Goal: Task Accomplishment & Management: Manage account settings

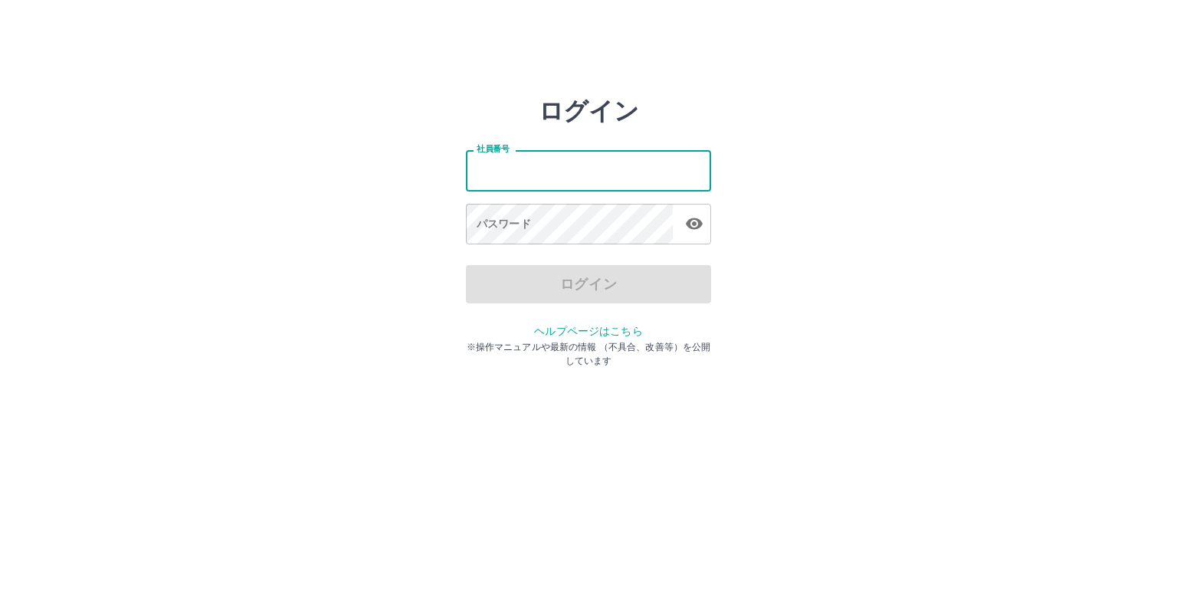
type input "*******"
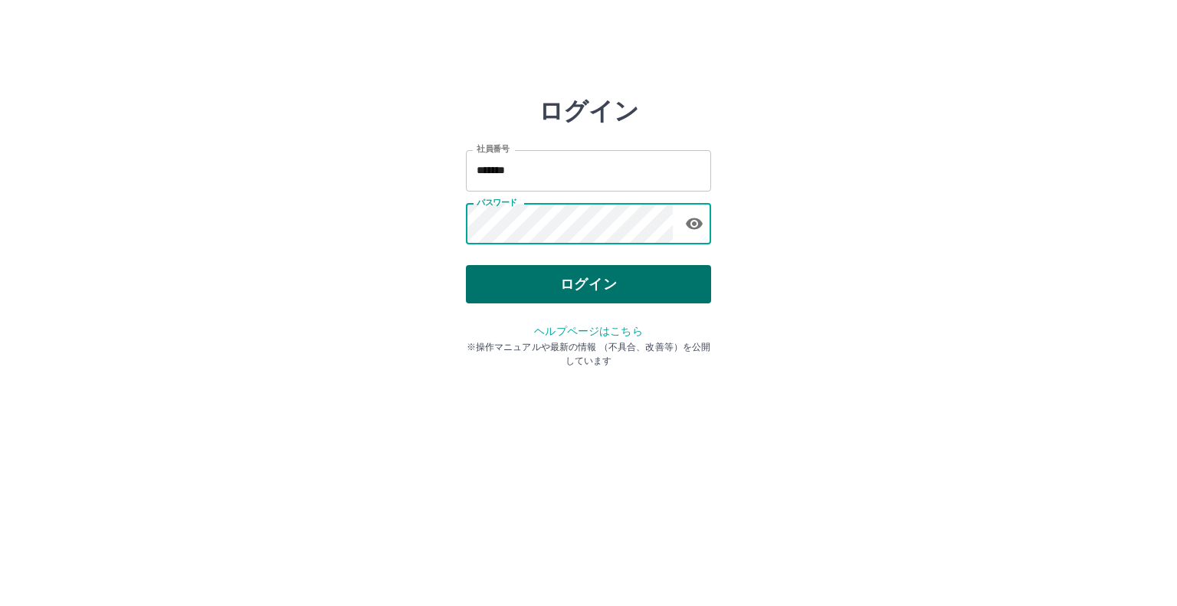
click at [573, 287] on button "ログイン" at bounding box center [588, 284] width 245 height 38
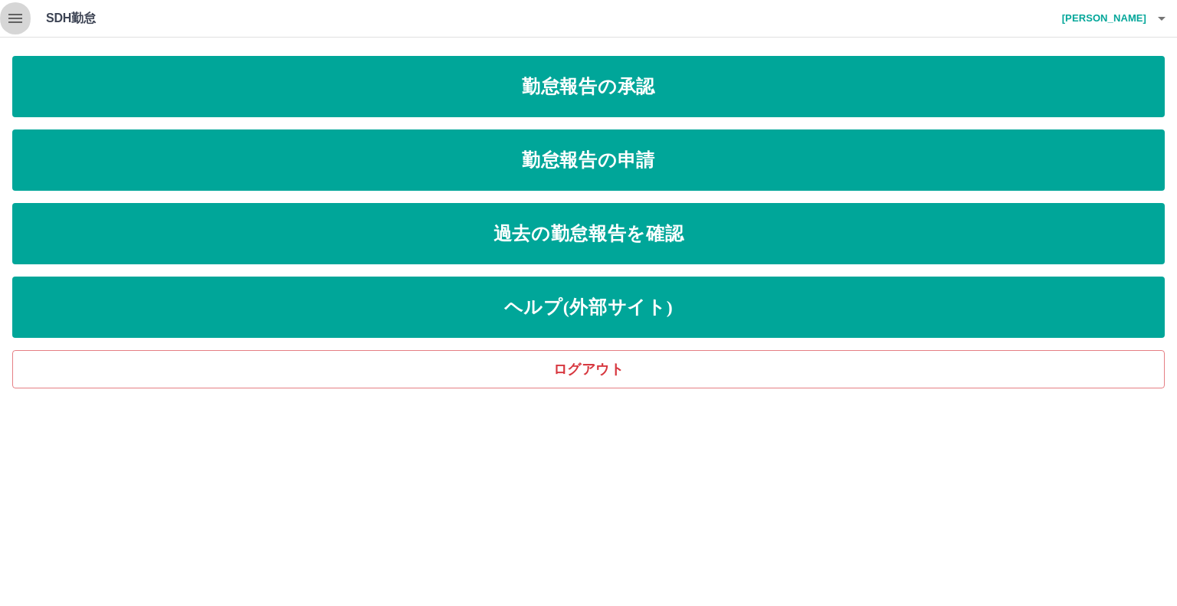
click at [15, 20] on icon "button" at bounding box center [15, 18] width 18 height 18
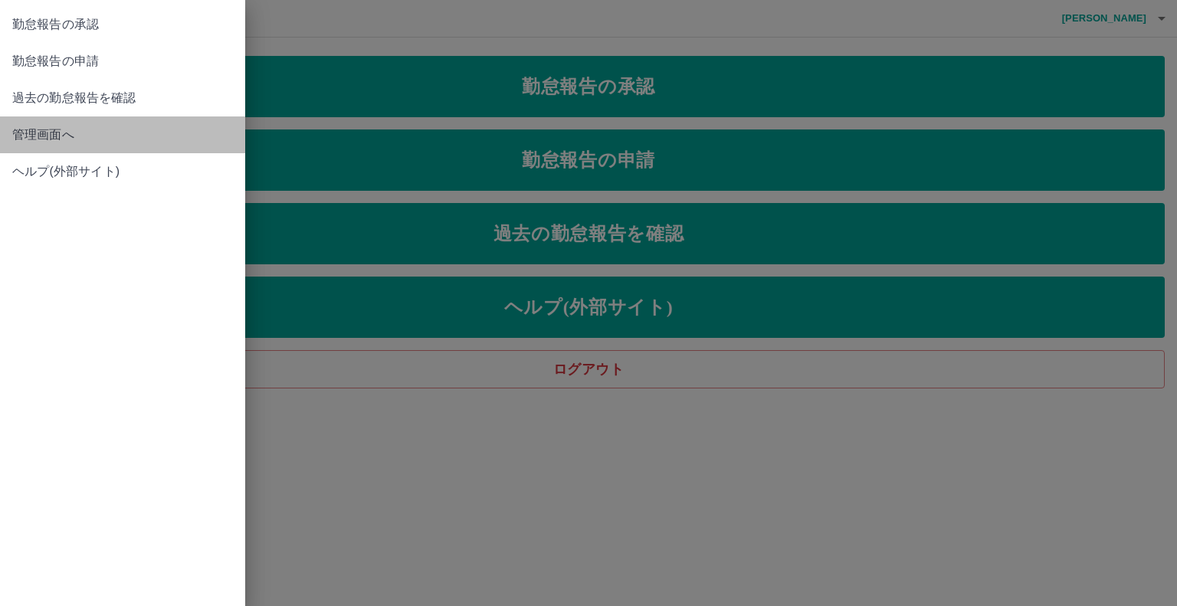
click at [34, 133] on span "管理画面へ" at bounding box center [122, 135] width 221 height 18
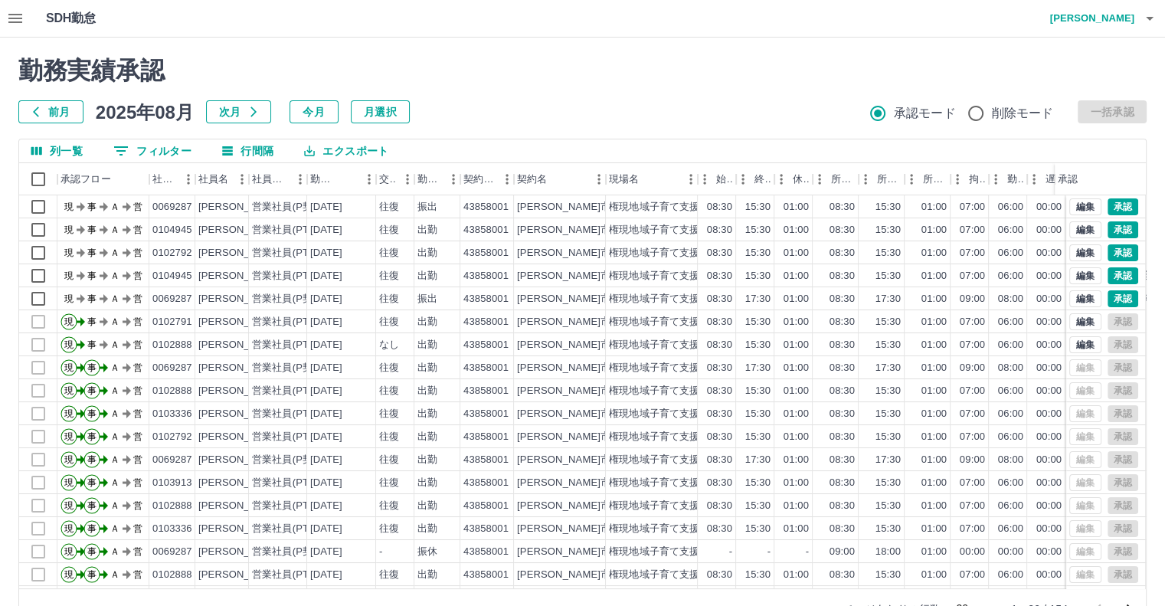
scroll to position [77, 0]
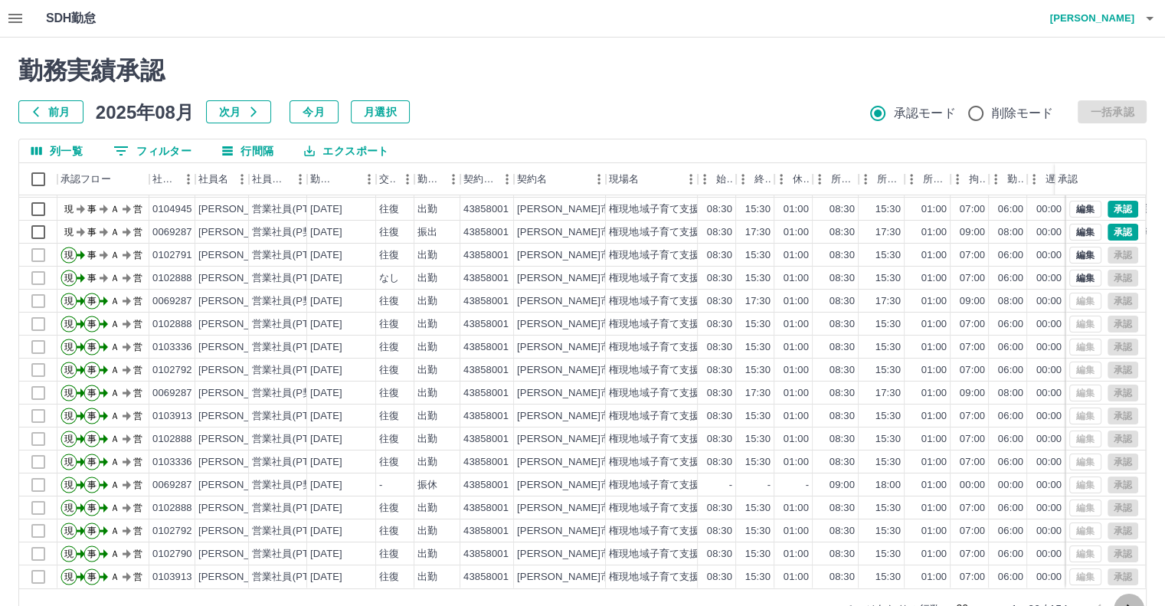
click at [1129, 603] on icon "次のページへ" at bounding box center [1129, 609] width 18 height 18
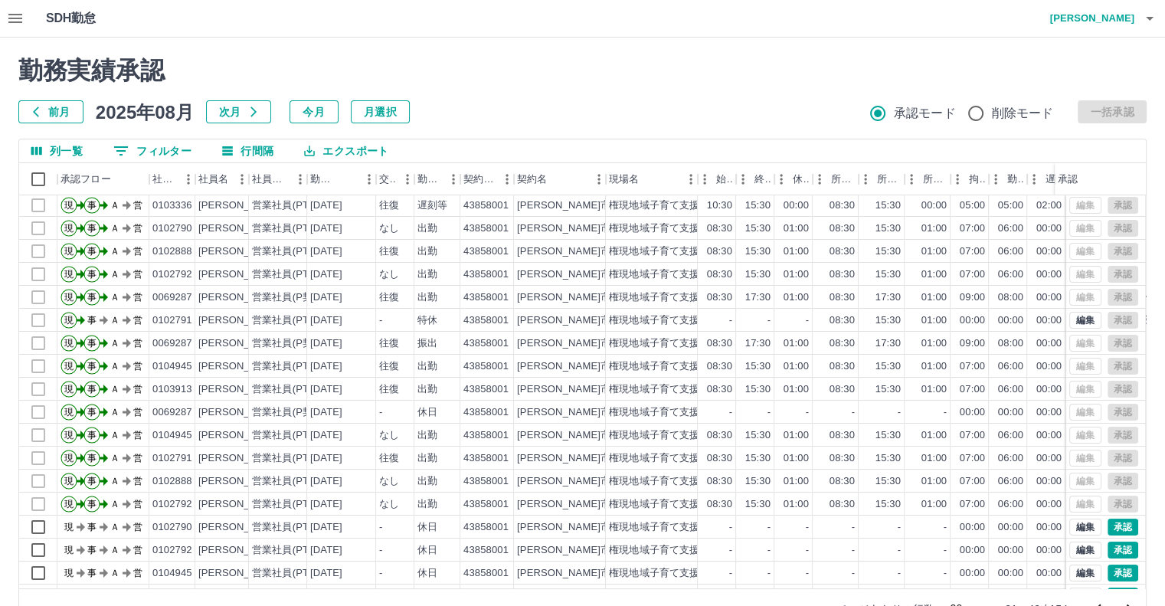
scroll to position [0, 0]
drag, startPoint x: 1161, startPoint y: 496, endPoint x: 736, endPoint y: 637, distance: 447.5
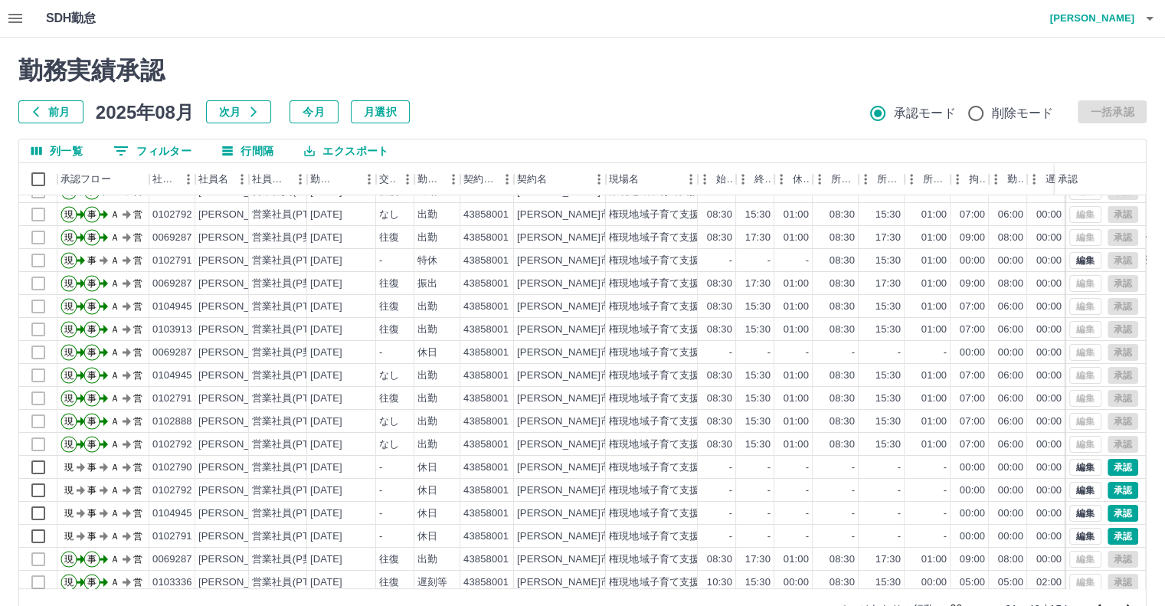
scroll to position [77, 0]
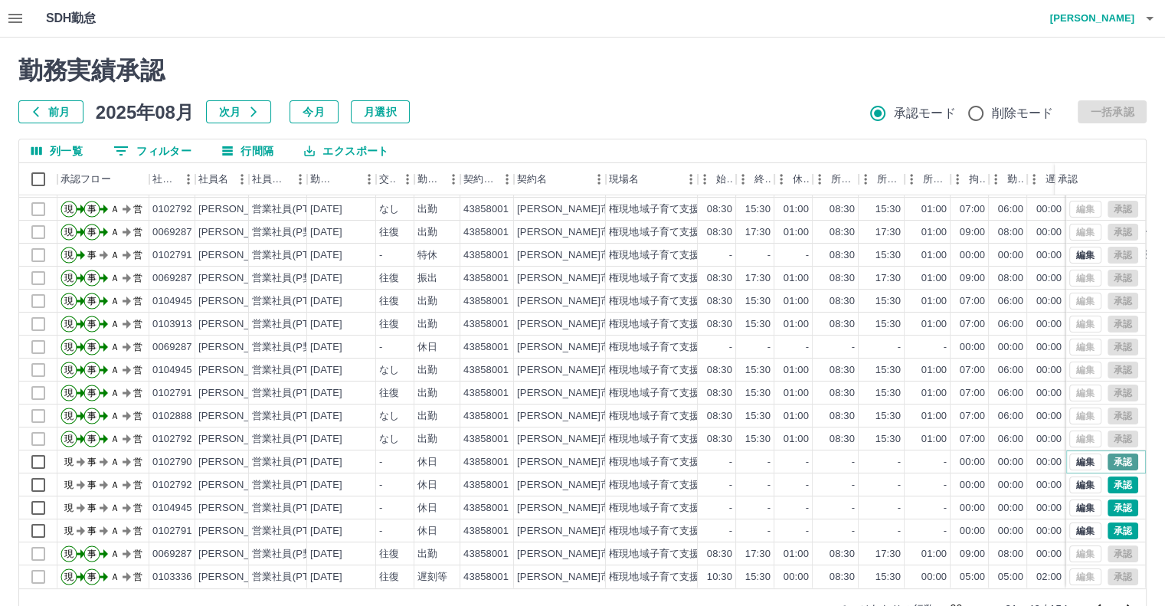
click at [1108, 454] on button "承認" at bounding box center [1123, 462] width 31 height 17
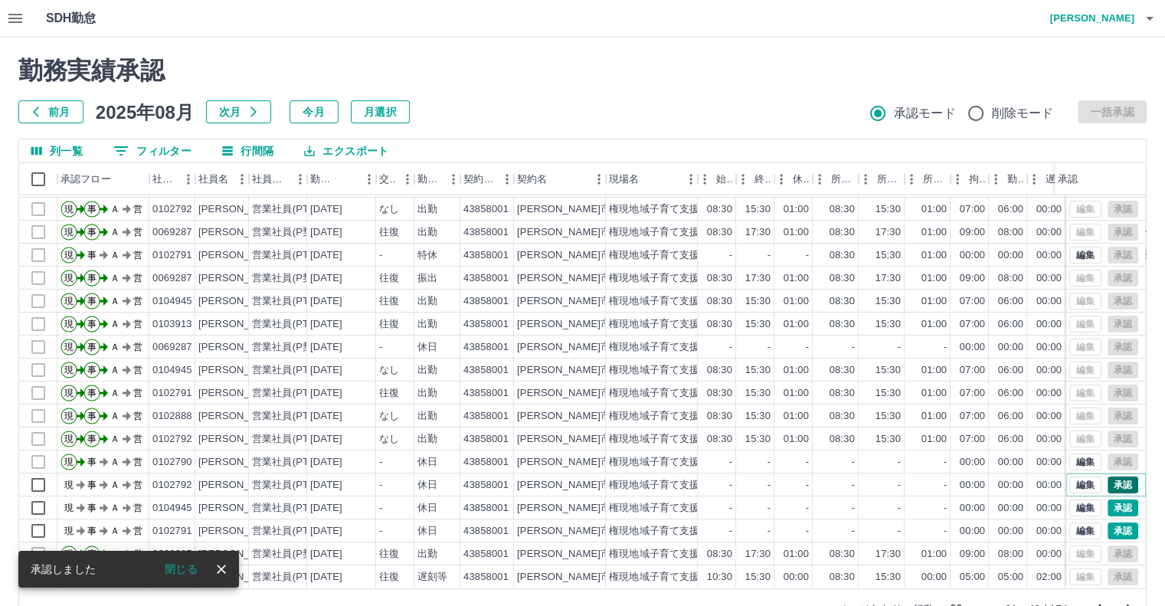
click at [1109, 477] on button "承認" at bounding box center [1123, 485] width 31 height 17
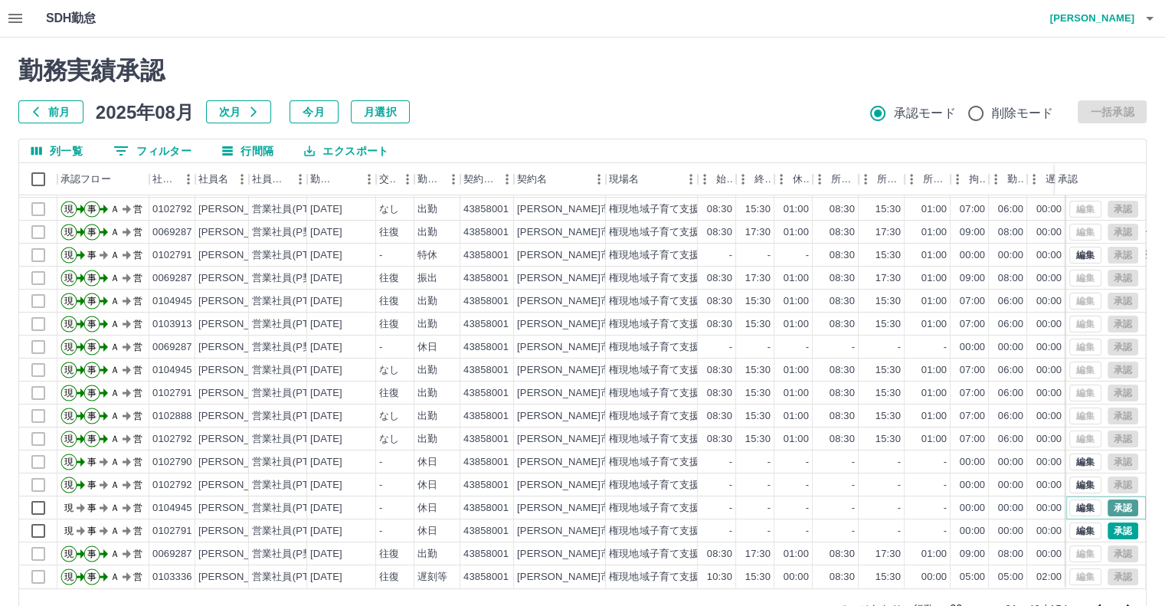
click at [1108, 500] on button "承認" at bounding box center [1123, 508] width 31 height 17
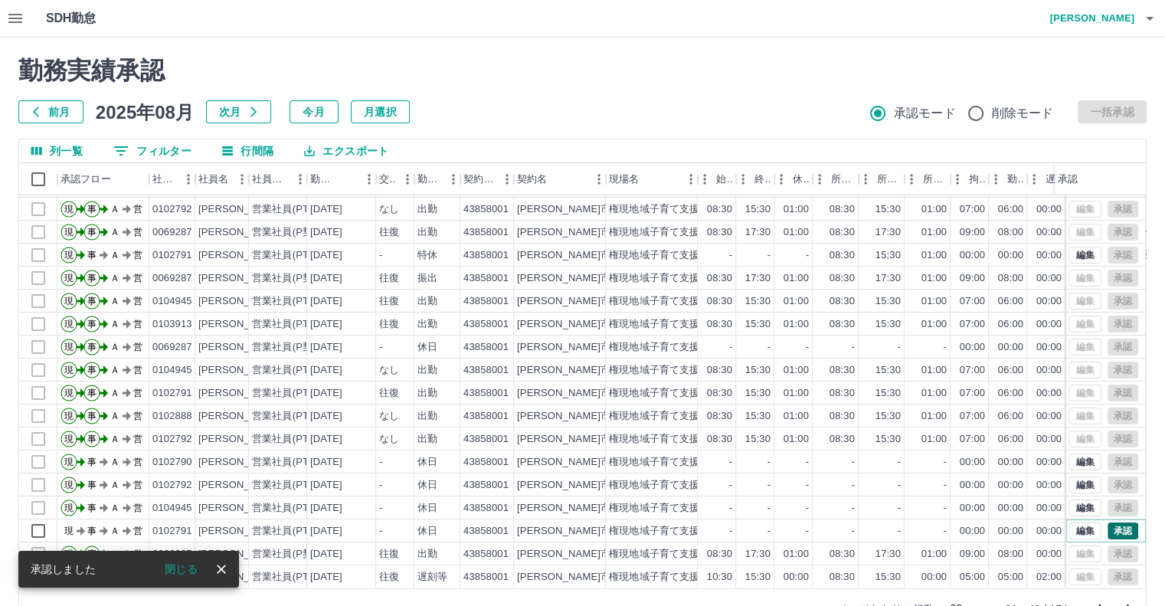
click at [1108, 523] on button "承認" at bounding box center [1123, 531] width 31 height 17
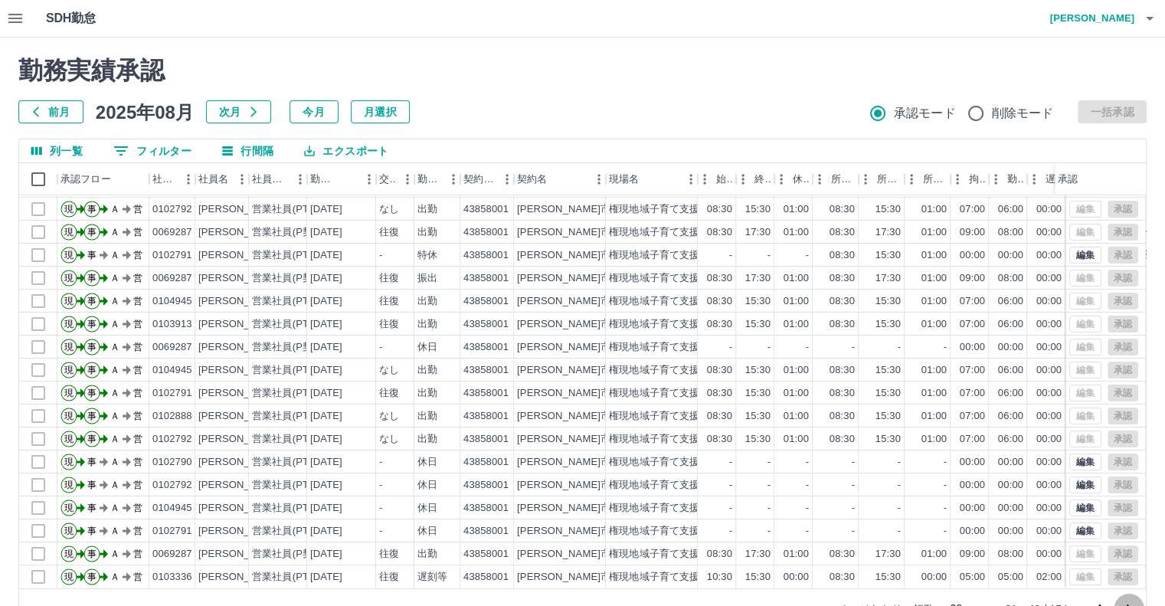
click at [1126, 605] on icon "次のページへ" at bounding box center [1129, 609] width 18 height 18
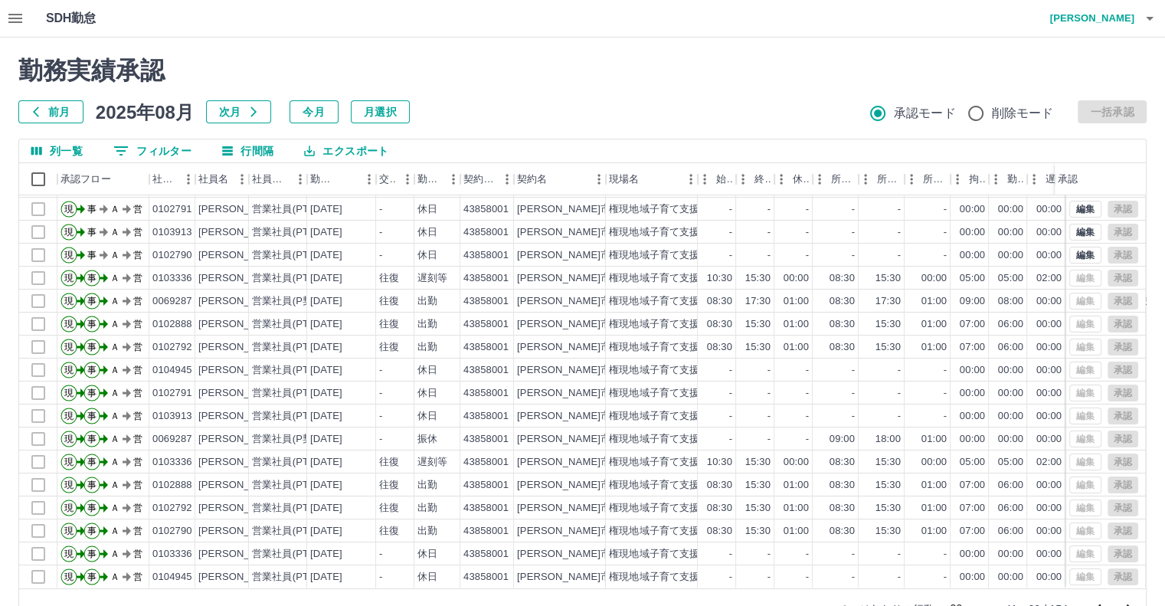
click at [1128, 605] on icon "次のページへ" at bounding box center [1129, 609] width 5 height 9
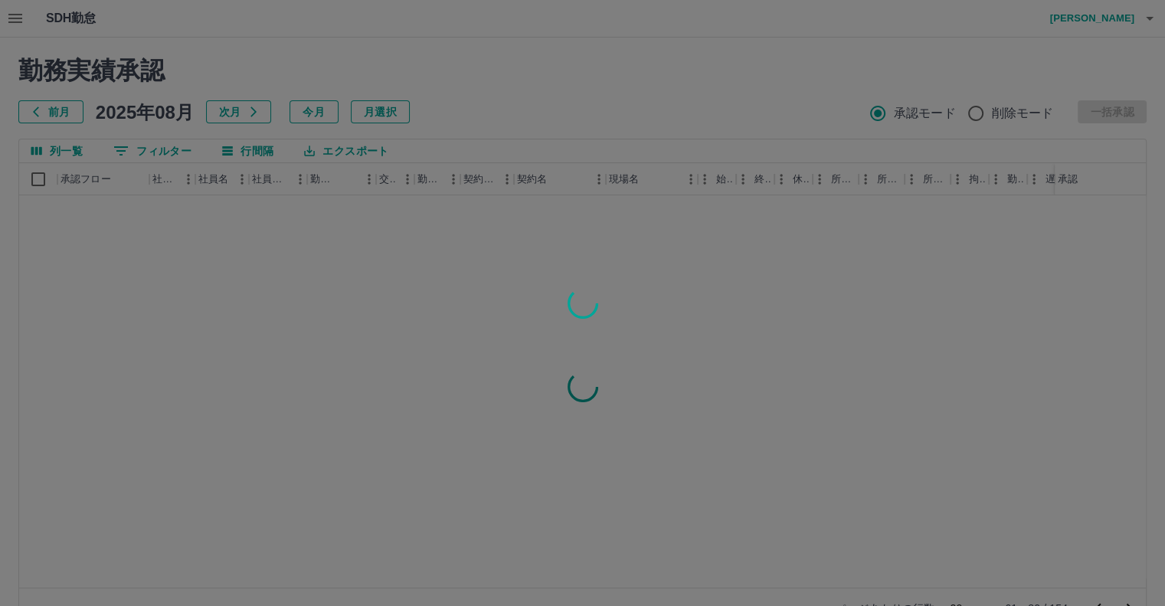
scroll to position [0, 0]
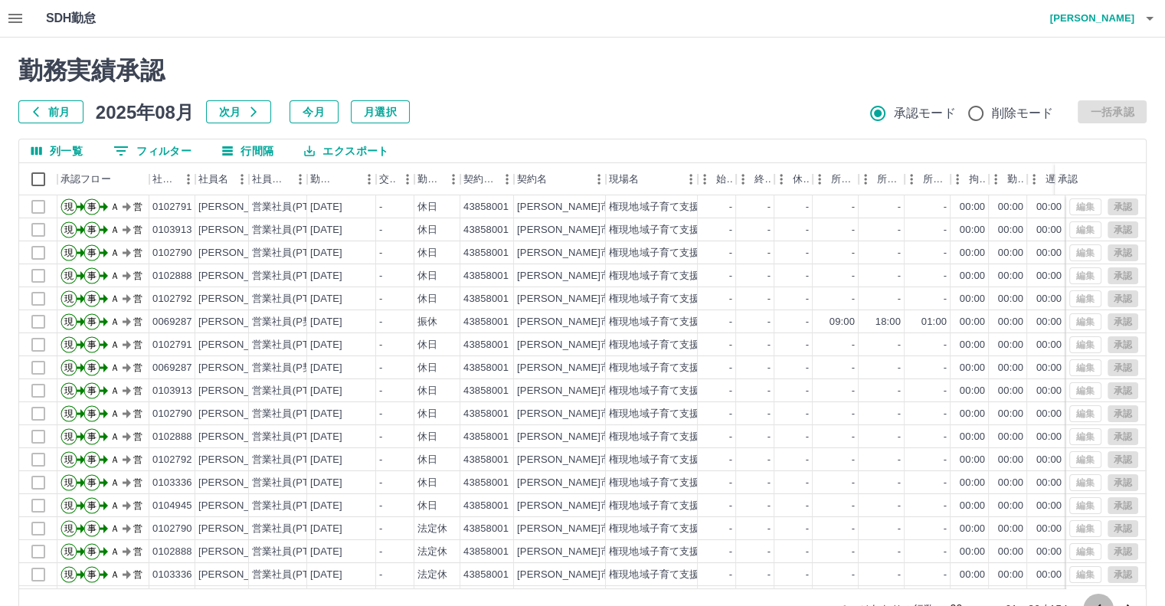
click at [1102, 603] on icon "前のページへ" at bounding box center [1098, 609] width 18 height 18
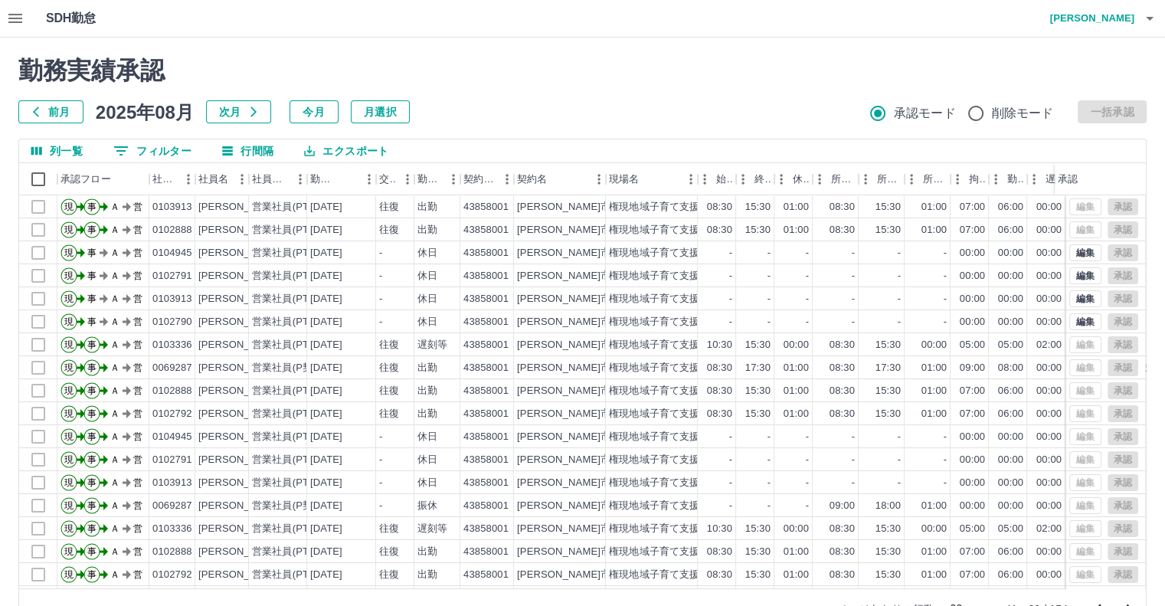
click at [1102, 603] on icon "前のページへ" at bounding box center [1098, 609] width 18 height 18
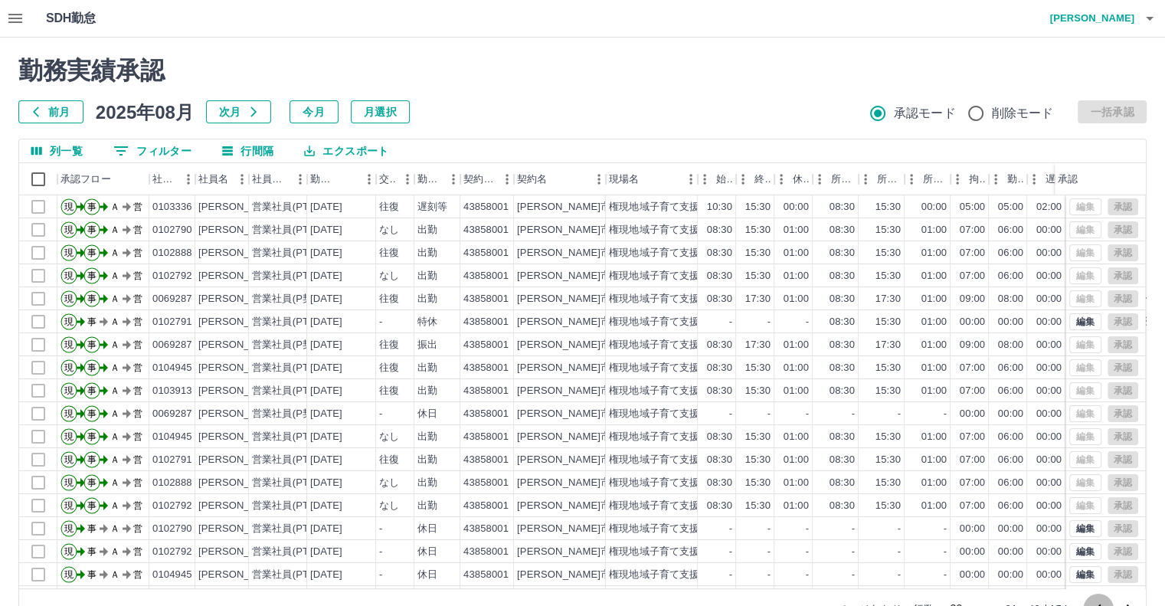
click at [1102, 603] on icon "前のページへ" at bounding box center [1098, 609] width 18 height 18
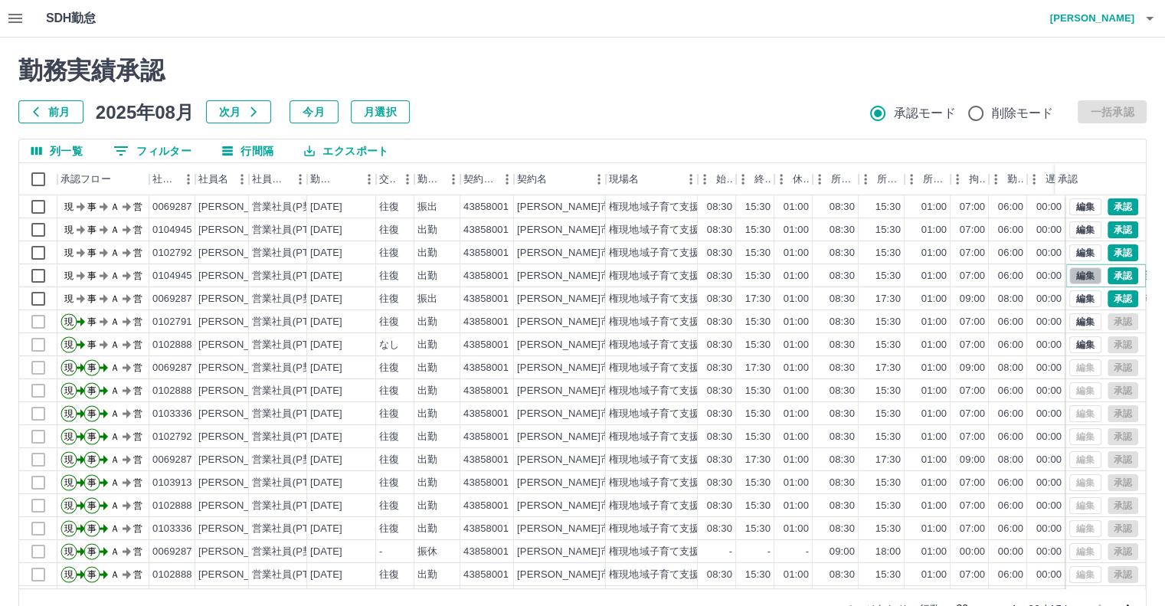
click at [1070, 272] on button "編集" at bounding box center [1086, 275] width 32 height 17
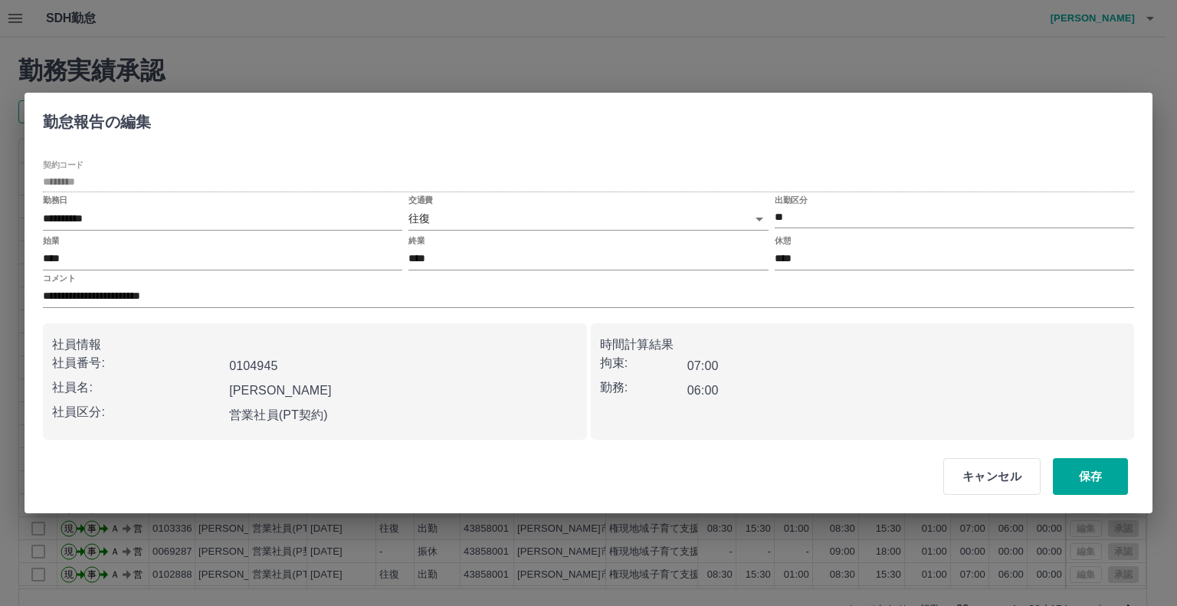
click at [426, 214] on body "SDH勤怠 [PERSON_NAME] 勤務実績承認 前月 [DATE] 次月 今月 月選択 承認モード 削除モード 一括承認 列一覧 0 フィルター 行間隔…" at bounding box center [588, 323] width 1177 height 647
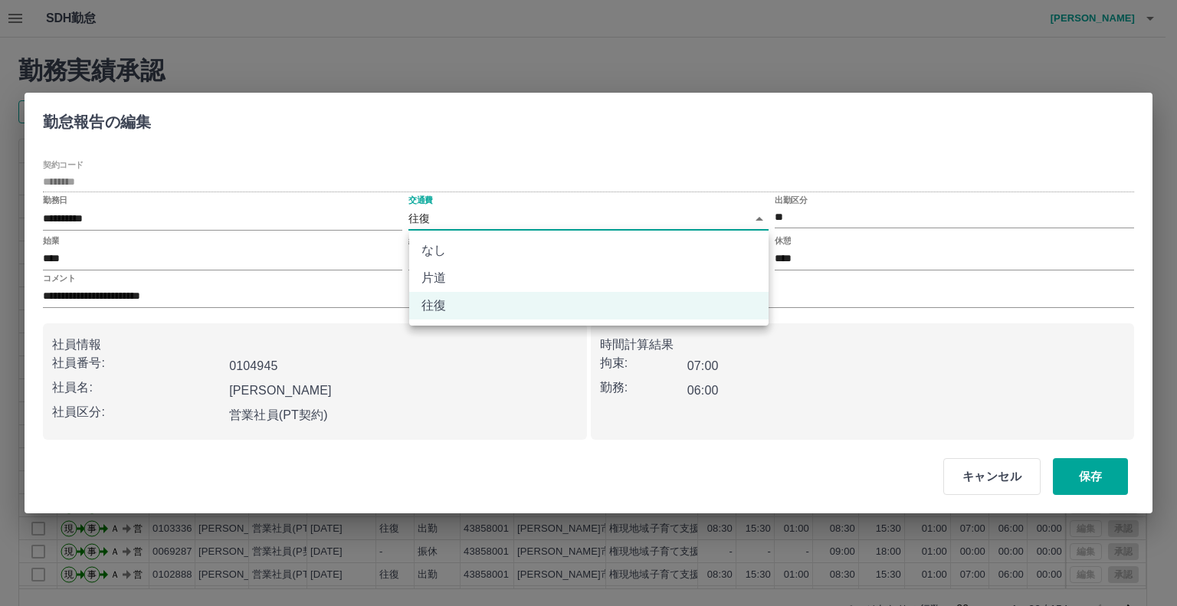
click at [431, 248] on li "なし" at bounding box center [588, 251] width 359 height 28
type input "****"
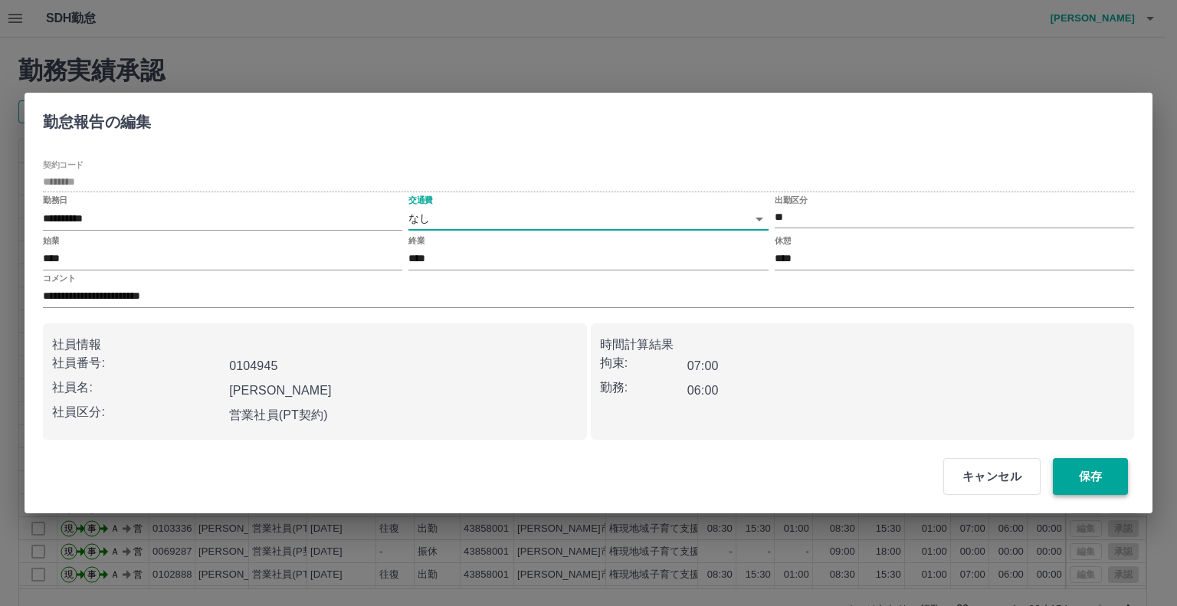
click at [1077, 477] on button "保存" at bounding box center [1090, 476] width 75 height 37
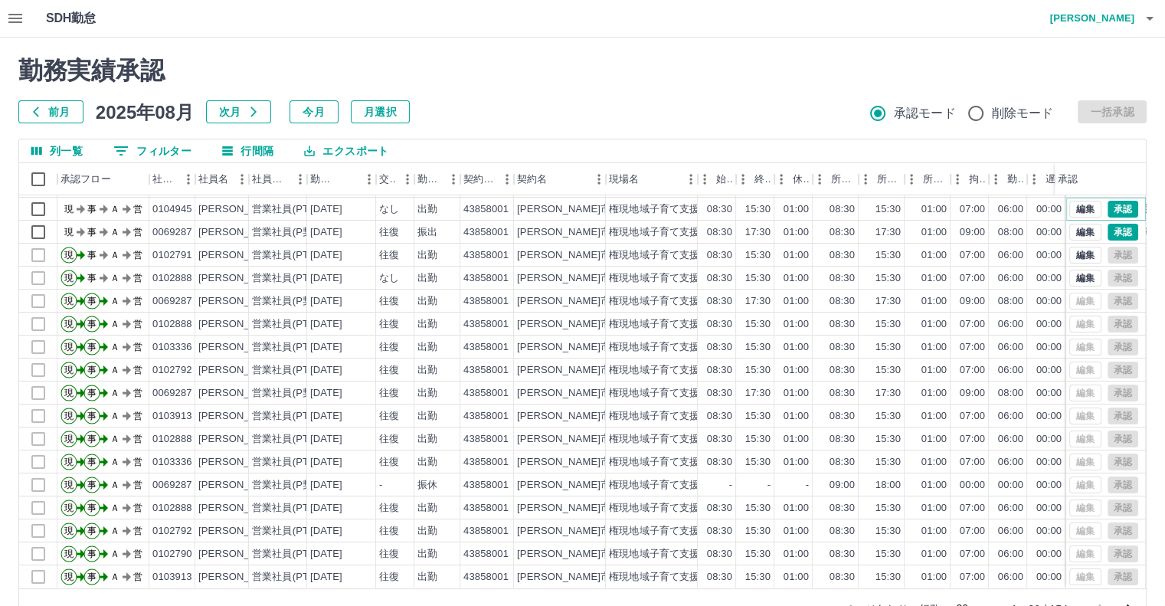
scroll to position [77, 0]
click at [1102, 605] on div at bounding box center [1113, 609] width 61 height 31
click at [1100, 603] on div at bounding box center [1113, 609] width 61 height 31
click at [1097, 604] on div at bounding box center [1113, 609] width 61 height 31
click at [1099, 605] on div at bounding box center [1113, 609] width 61 height 31
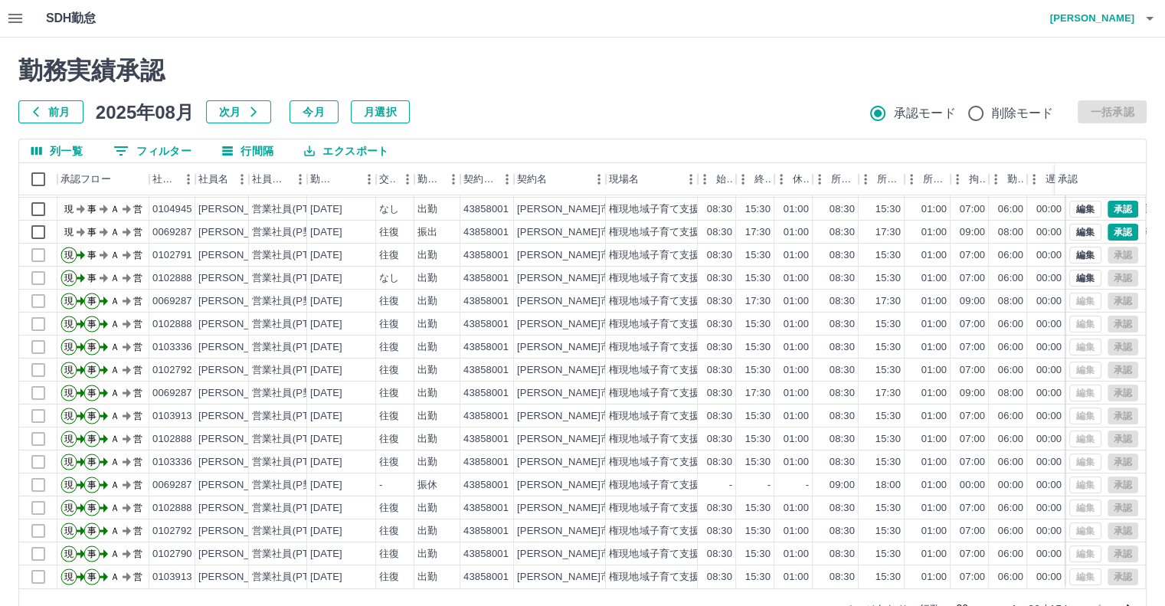
click at [1128, 603] on icon "次のページへ" at bounding box center [1129, 609] width 18 height 18
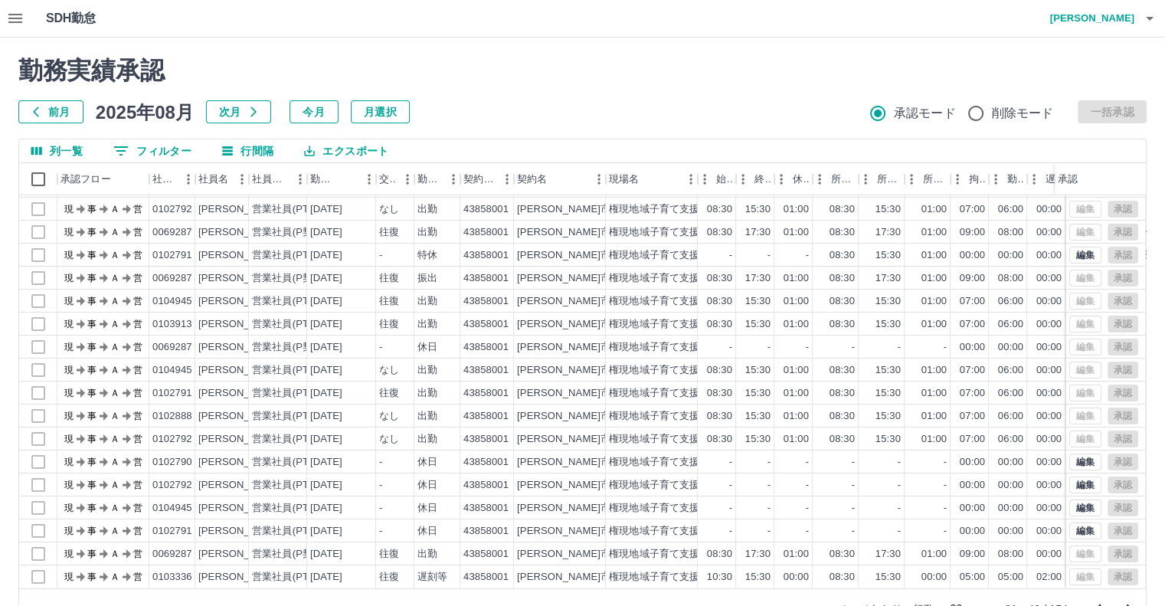
scroll to position [0, 0]
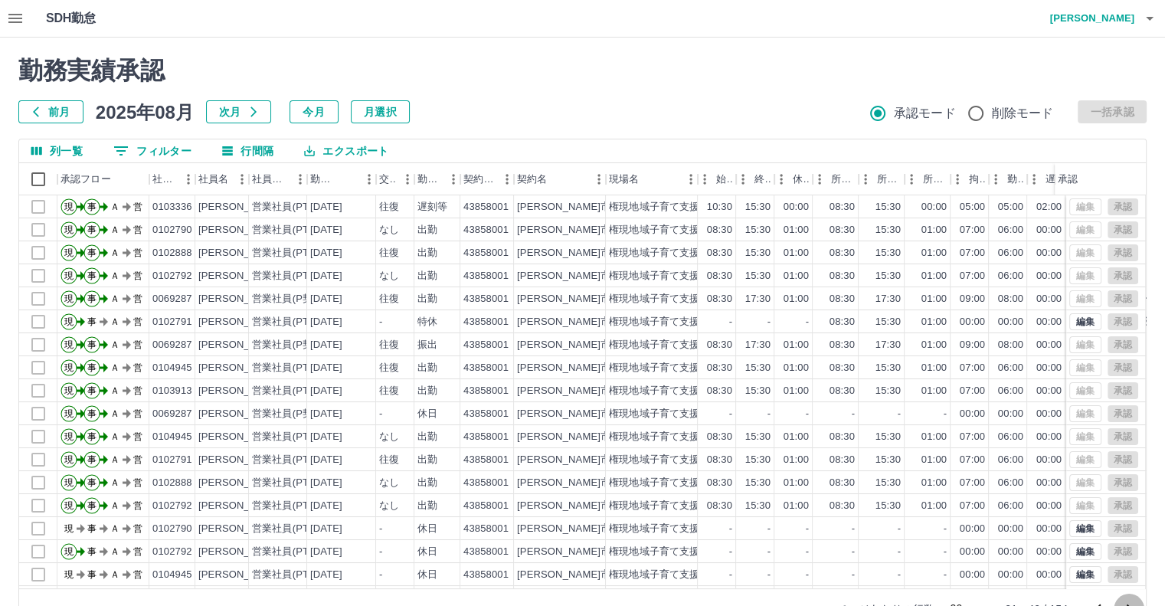
click at [1128, 603] on icon "次のページへ" at bounding box center [1129, 609] width 18 height 18
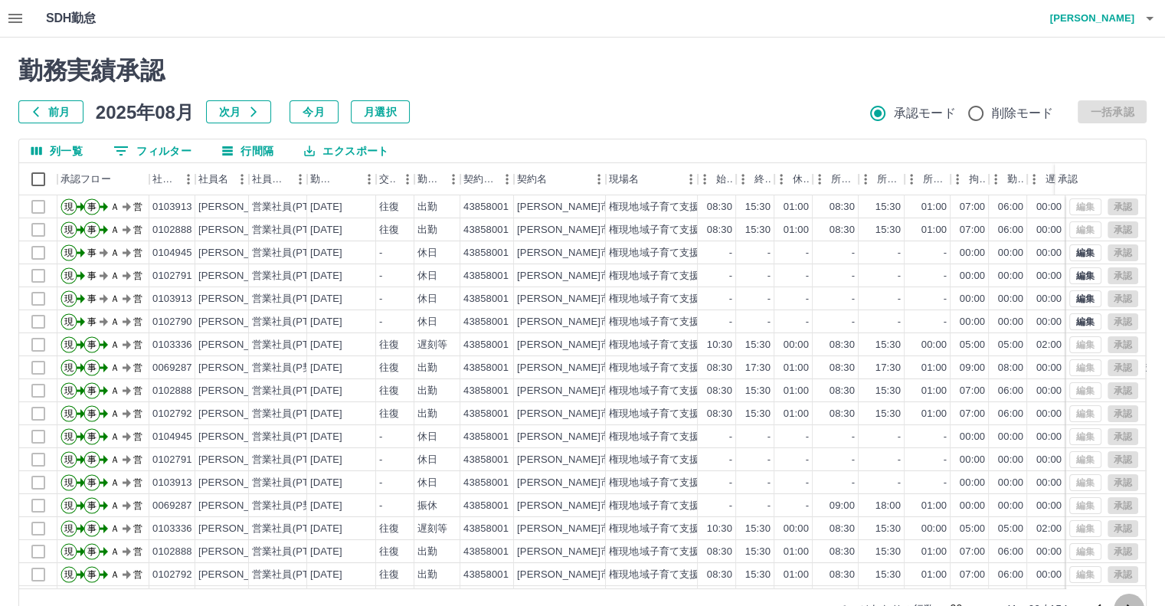
click at [1128, 603] on icon "次のページへ" at bounding box center [1129, 609] width 18 height 18
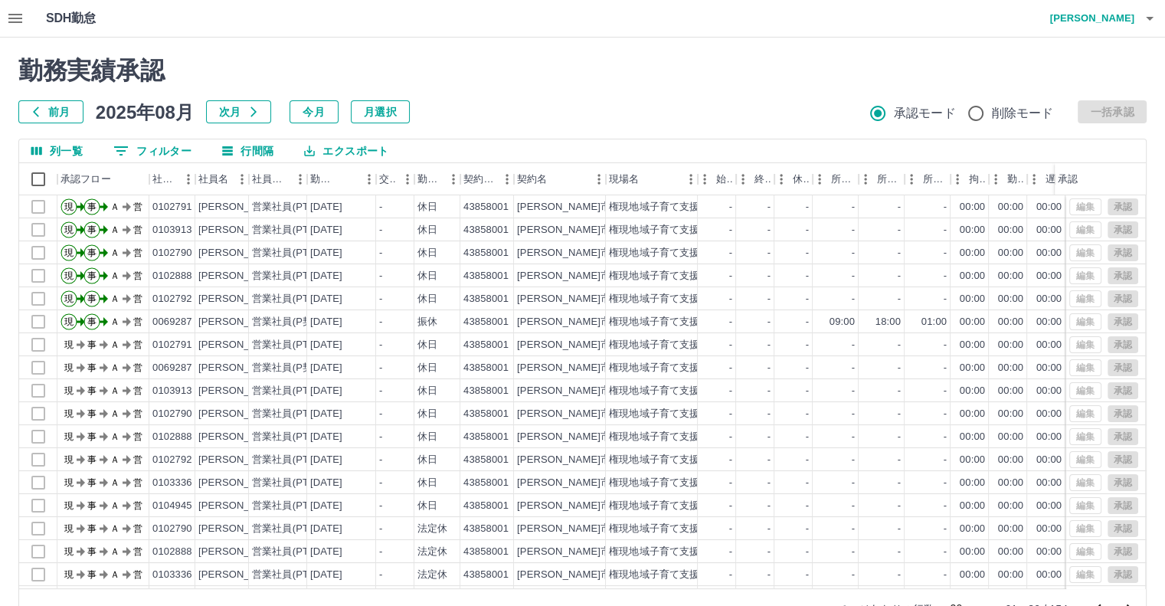
click at [1129, 601] on icon "次のページへ" at bounding box center [1129, 609] width 18 height 18
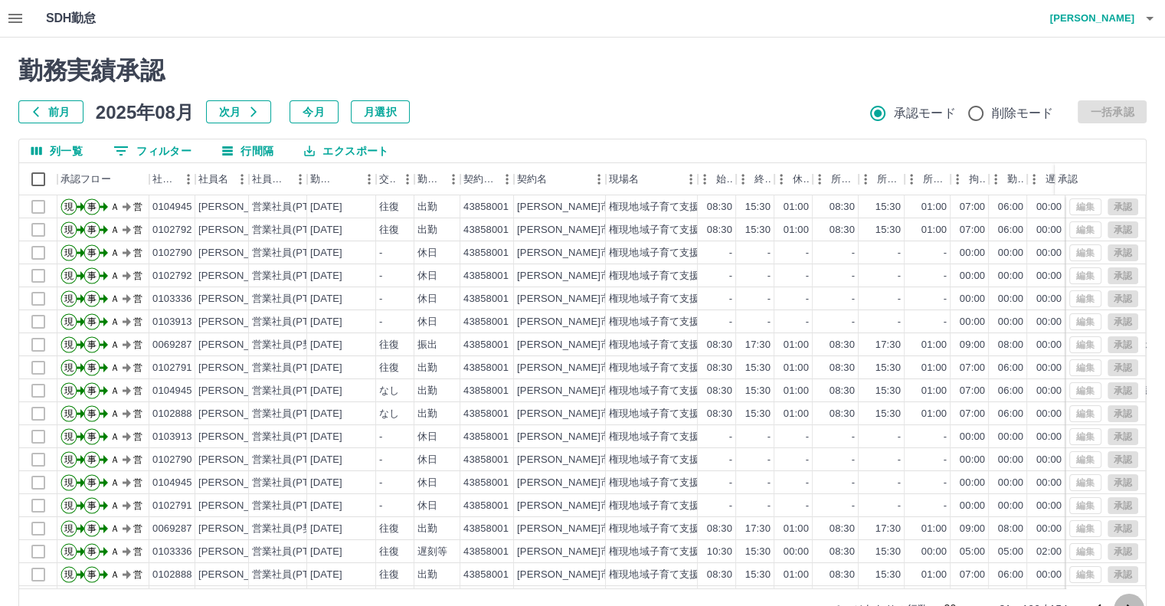
click at [1128, 604] on icon "次のページへ" at bounding box center [1129, 609] width 18 height 18
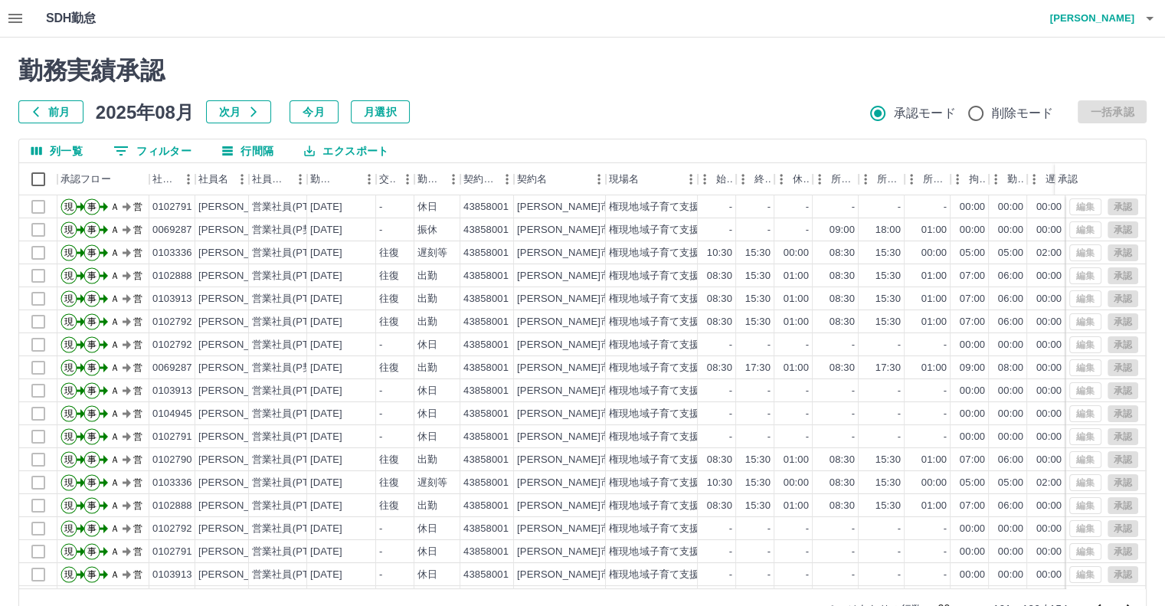
click at [1126, 603] on icon "次のページへ" at bounding box center [1129, 609] width 18 height 18
